Goal: Task Accomplishment & Management: Use online tool/utility

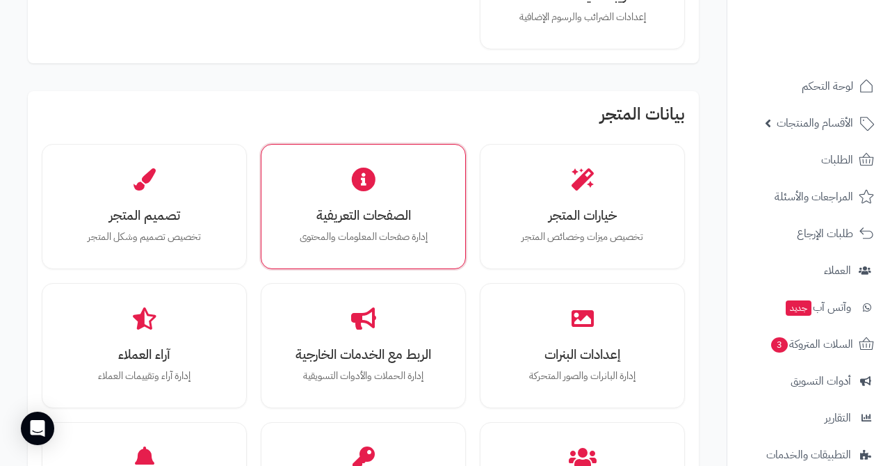
scroll to position [344, 0]
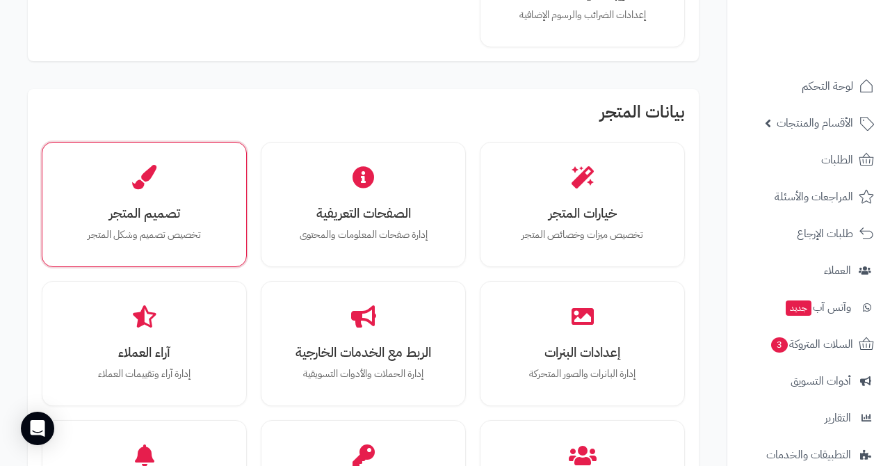
click at [192, 227] on p "تخصيص تصميم وشكل المتجر" at bounding box center [144, 234] width 156 height 15
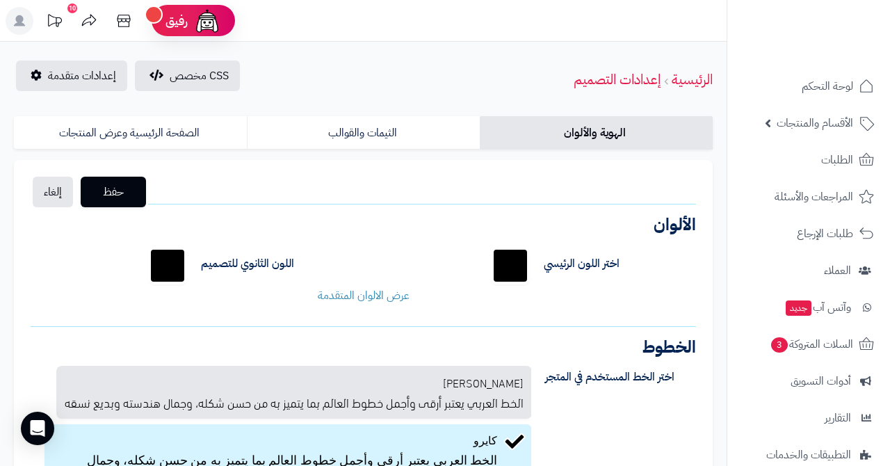
click at [685, 88] on link "الرئيسية" at bounding box center [691, 79] width 41 height 21
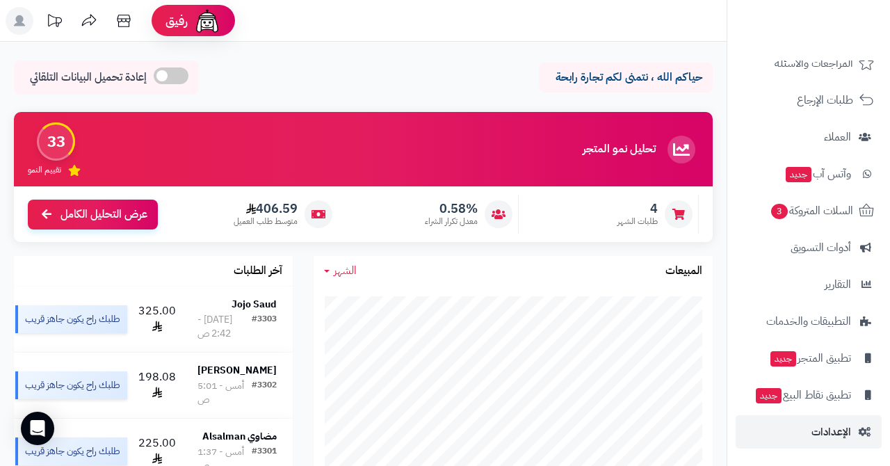
scroll to position [133, 0]
click at [815, 431] on span "الإعدادات" at bounding box center [831, 431] width 40 height 19
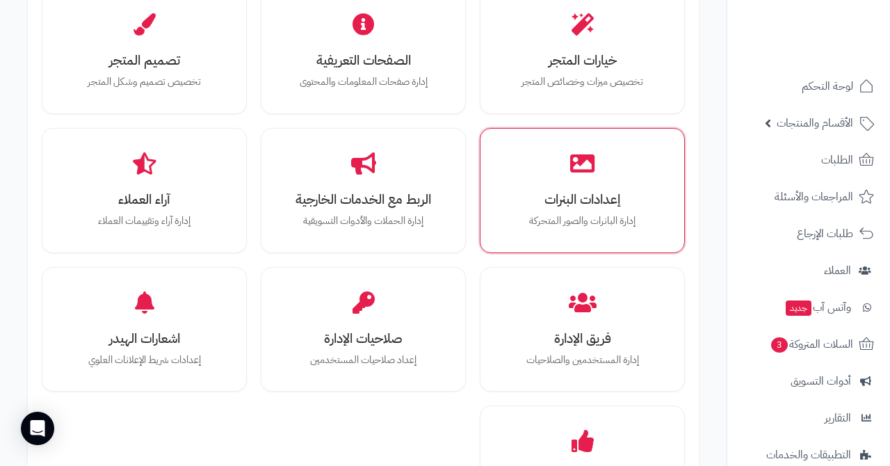
scroll to position [535, 0]
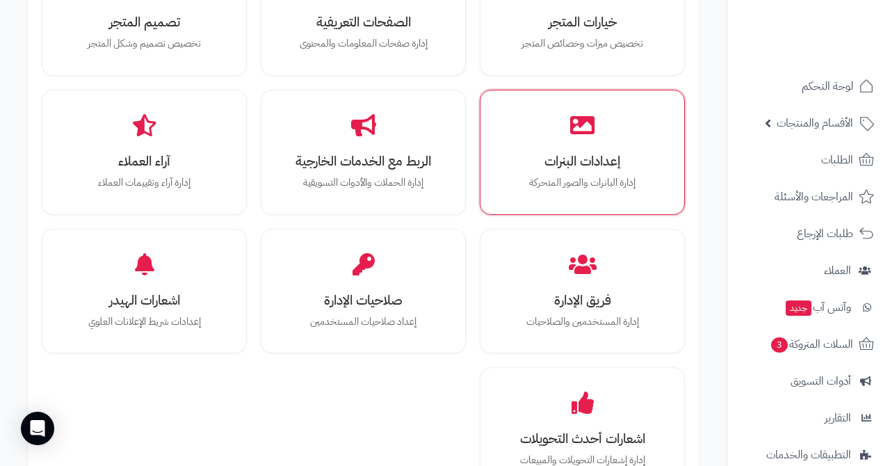
click at [594, 156] on h3 "إعدادات البنرات" at bounding box center [582, 161] width 156 height 15
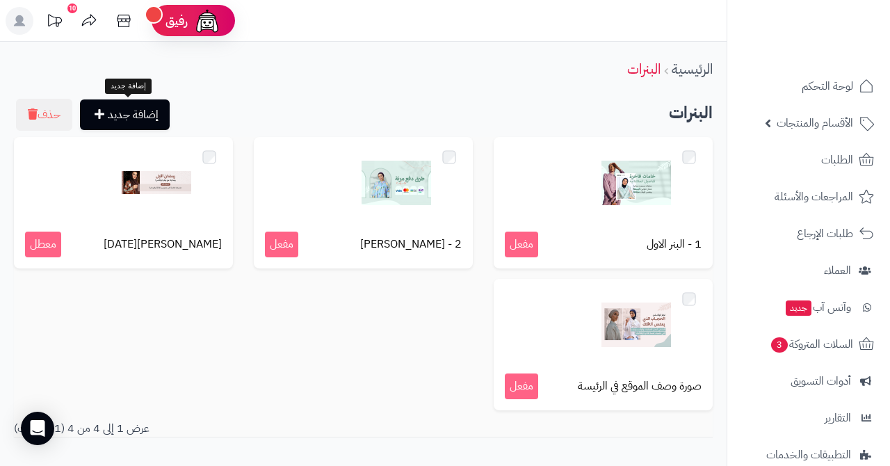
click at [145, 110] on link "إضافة جديد" at bounding box center [125, 114] width 90 height 31
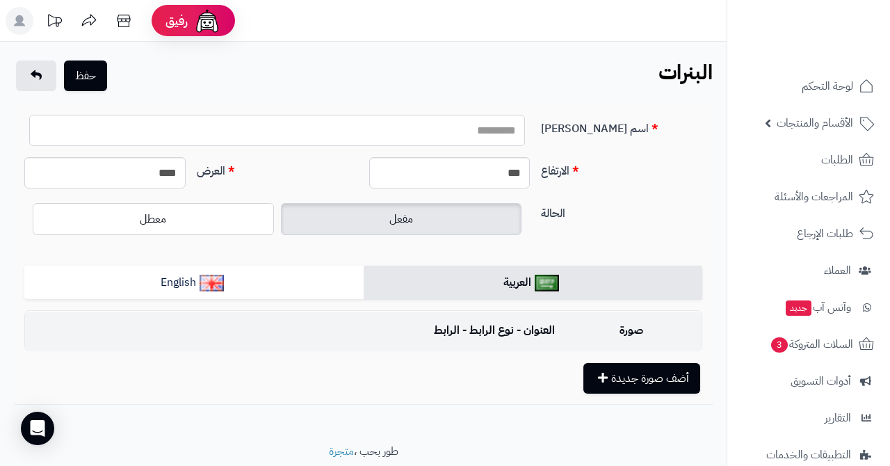
click at [484, 133] on input "اسم البنر" at bounding box center [277, 130] width 496 height 31
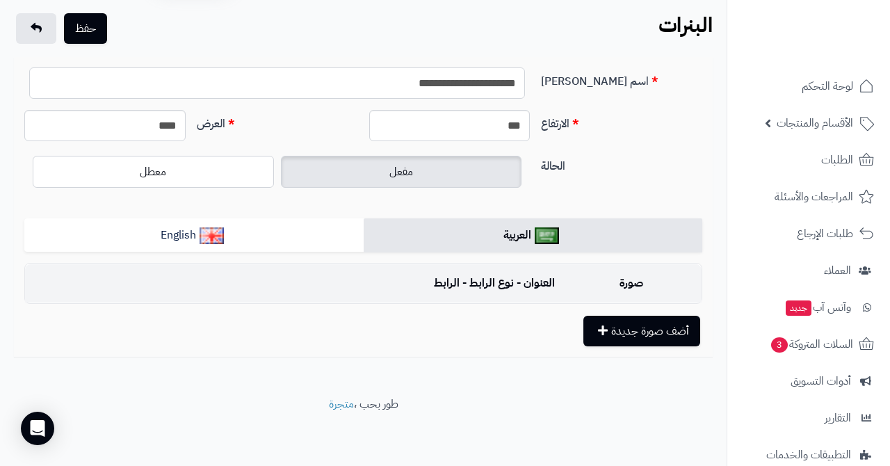
scroll to position [47, 0]
type input "**********"
click at [631, 338] on button "أضف صورة جديدة" at bounding box center [641, 331] width 117 height 31
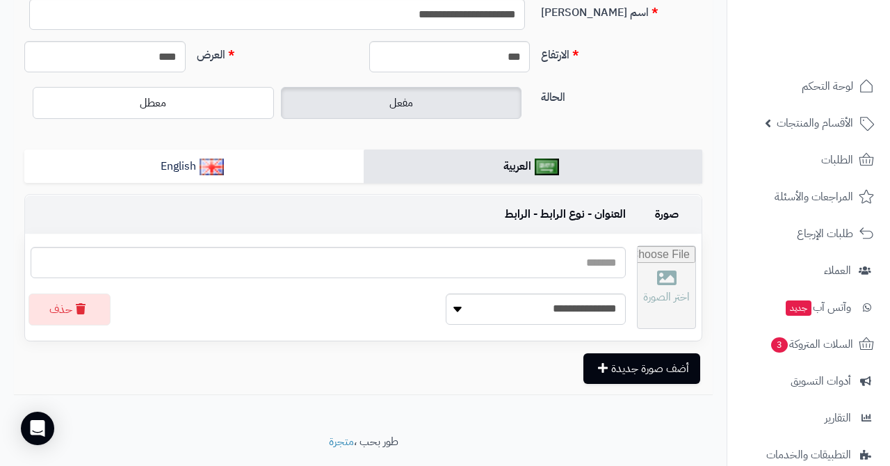
scroll to position [137, 0]
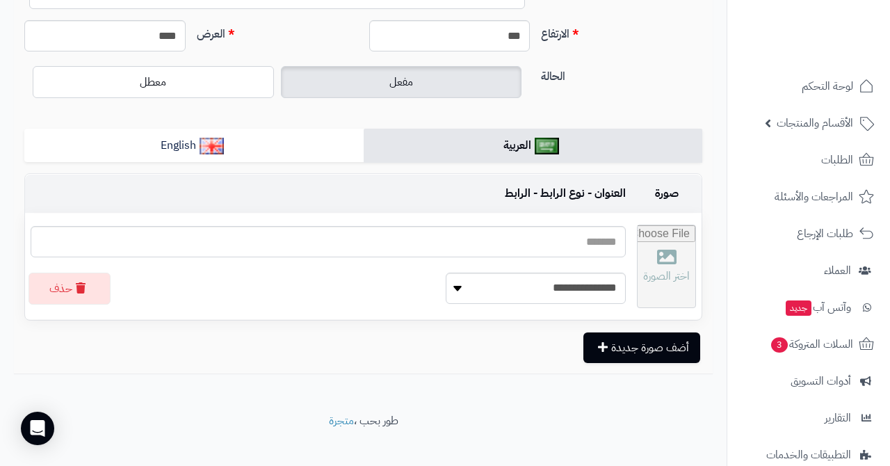
click at [673, 256] on input "file" at bounding box center [666, 266] width 58 height 82
click at [655, 274] on input "file" at bounding box center [666, 266] width 58 height 82
type input "**********"
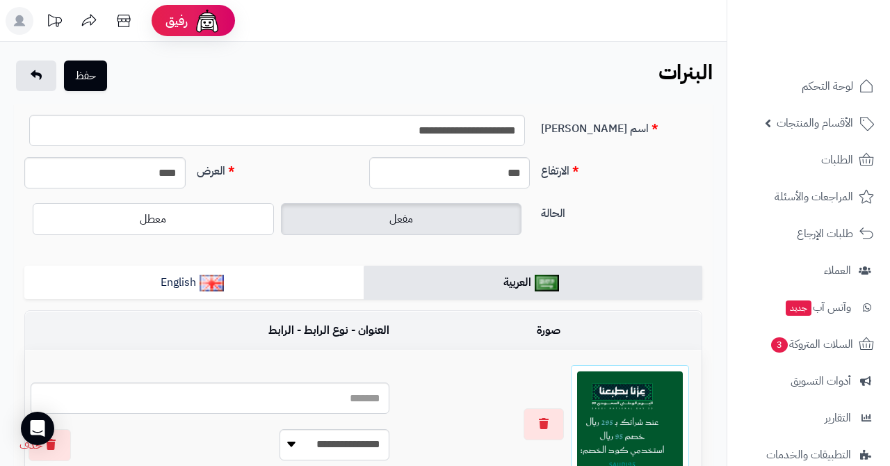
scroll to position [0, 0]
click at [88, 79] on button "حفظ" at bounding box center [85, 75] width 43 height 31
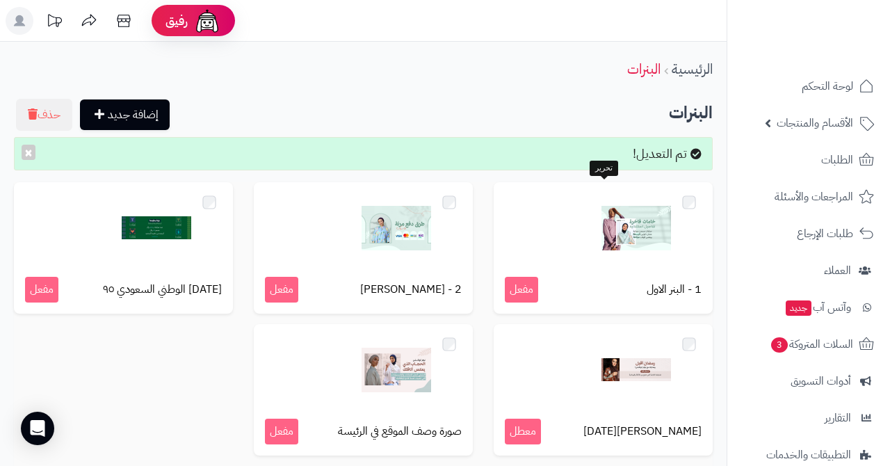
click at [614, 259] on img at bounding box center [636, 228] width 70 height 70
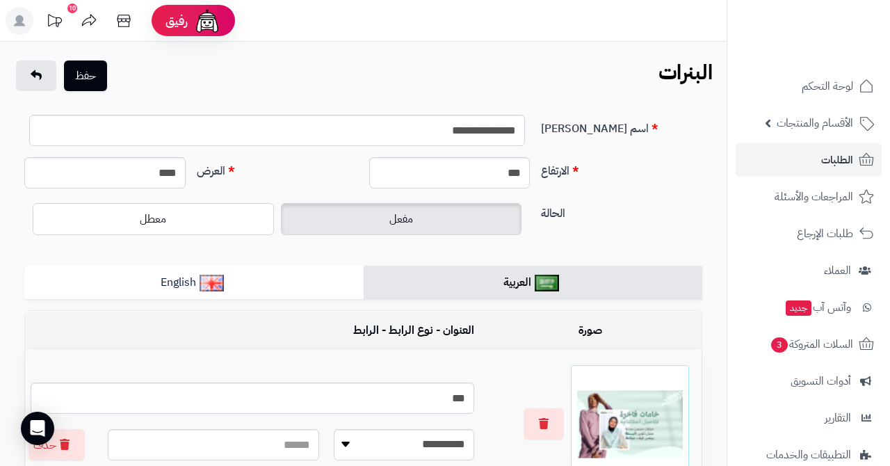
click at [824, 169] on span "الطلبات" at bounding box center [837, 159] width 32 height 19
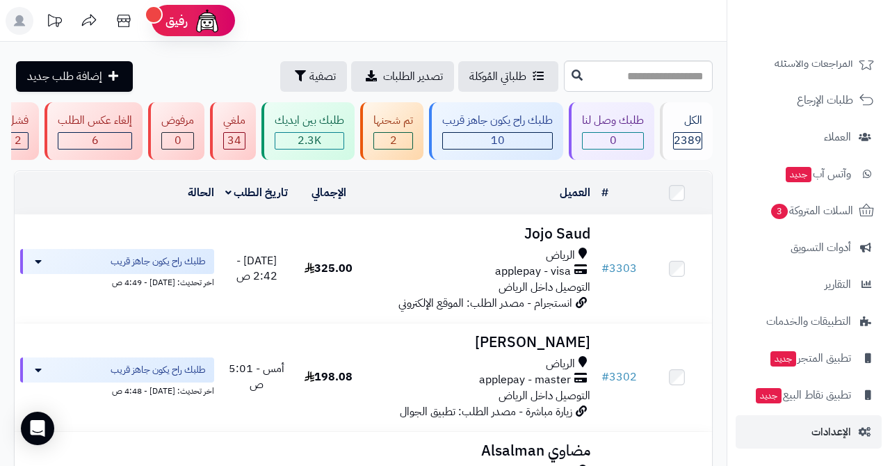
scroll to position [133, 0]
click at [824, 421] on link "الإعدادات" at bounding box center [808, 431] width 146 height 33
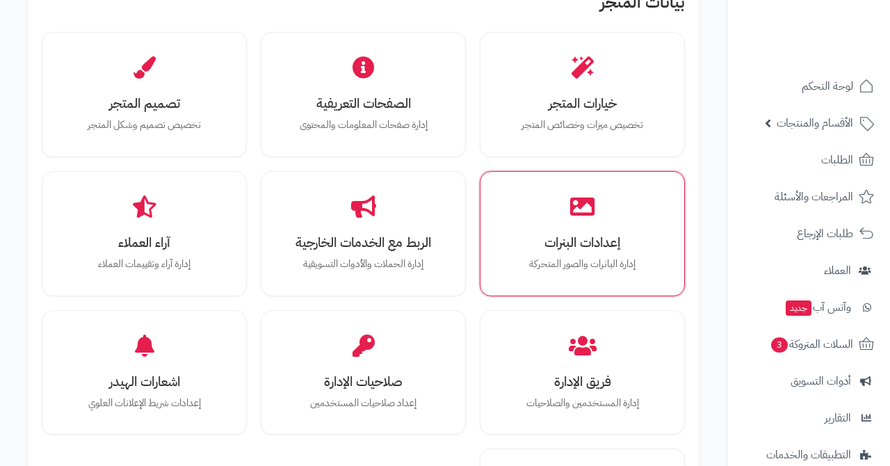
scroll to position [464, 0]
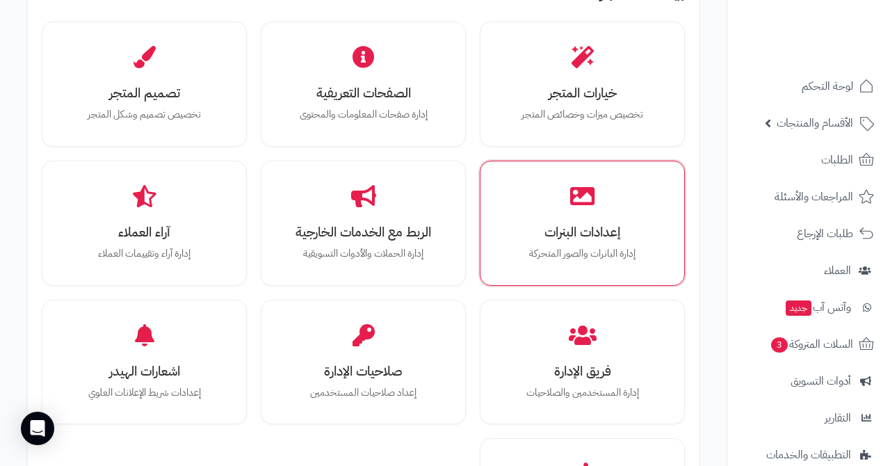
click at [572, 228] on h3 "إعدادات البنرات" at bounding box center [582, 232] width 156 height 15
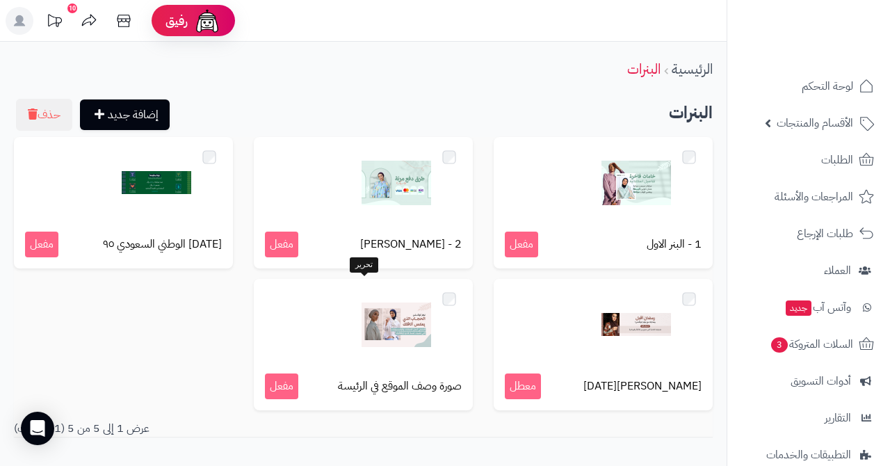
click at [365, 334] on img at bounding box center [396, 325] width 70 height 70
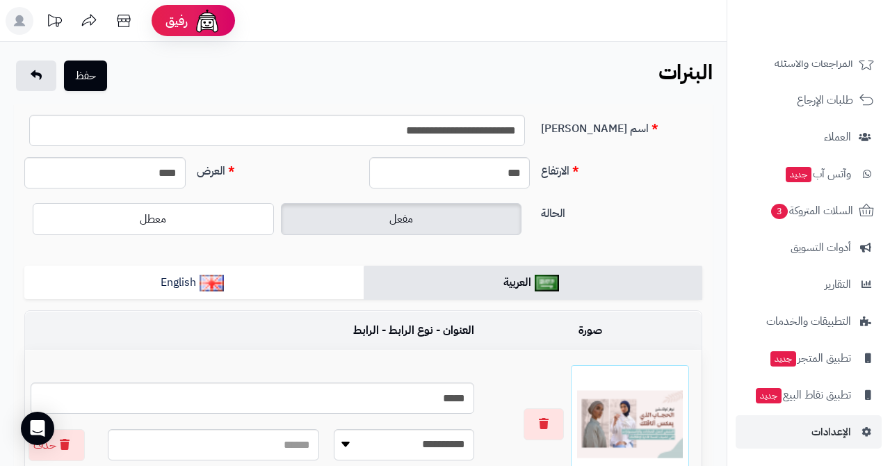
scroll to position [133, 0]
click at [824, 427] on span "الإعدادات" at bounding box center [831, 431] width 40 height 19
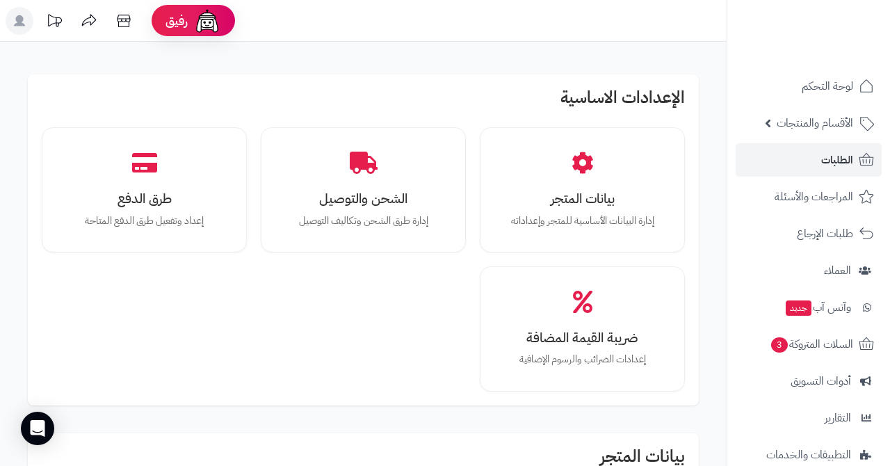
click at [831, 165] on span "الطلبات" at bounding box center [837, 159] width 32 height 19
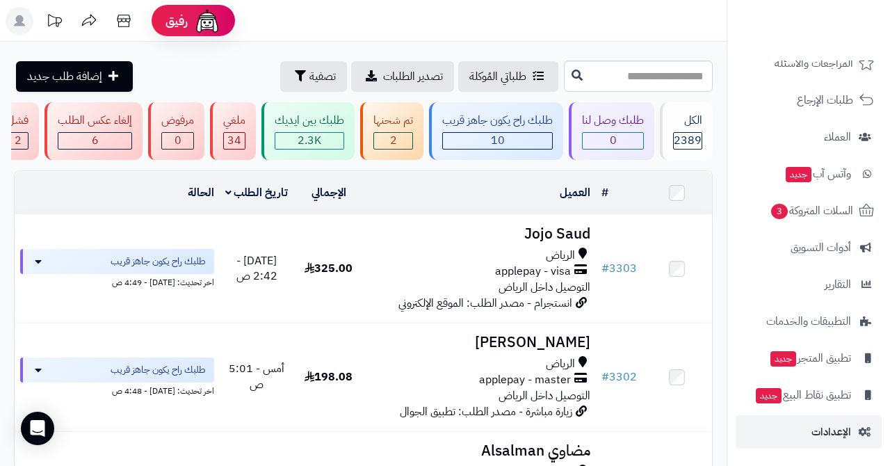
scroll to position [133, 0]
click at [817, 425] on span "الإعدادات" at bounding box center [831, 431] width 40 height 19
